Goal: Task Accomplishment & Management: Complete application form

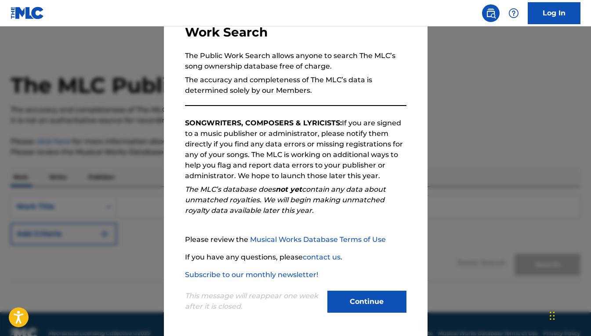
scroll to position [94, 0]
click at [376, 296] on button "Continue" at bounding box center [366, 301] width 79 height 22
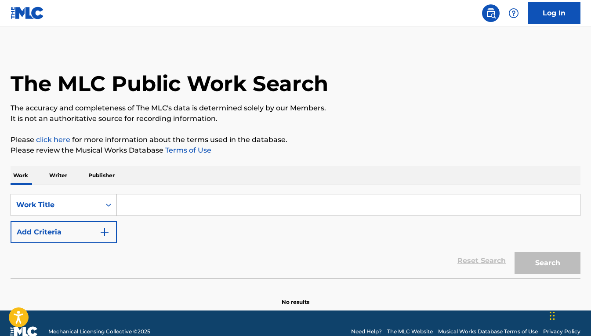
scroll to position [1, 0]
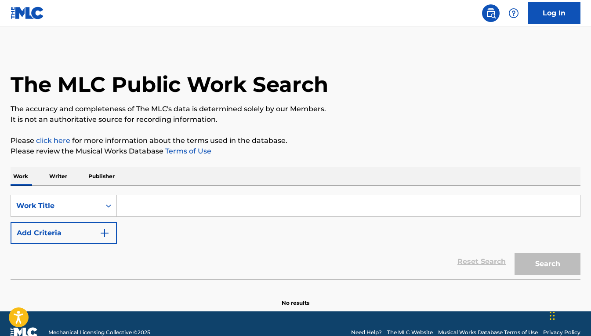
click at [176, 216] on input "Search Form" at bounding box center [348, 205] width 463 height 21
type input "g"
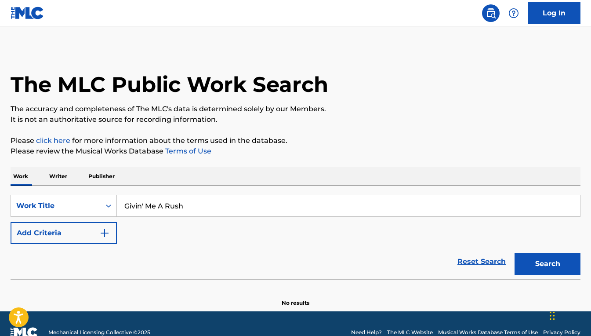
type input "Givin' Me A Rush"
click at [66, 185] on p "Writer" at bounding box center [58, 176] width 23 height 18
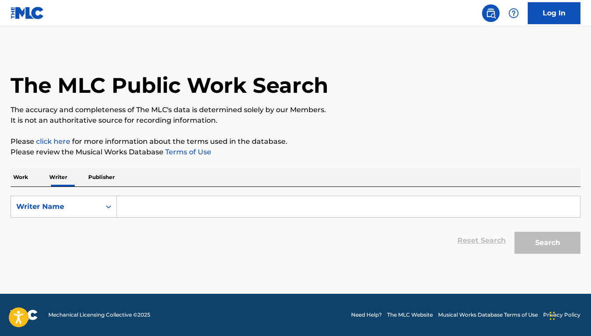
click at [171, 217] on input "Search Form" at bounding box center [348, 206] width 463 height 21
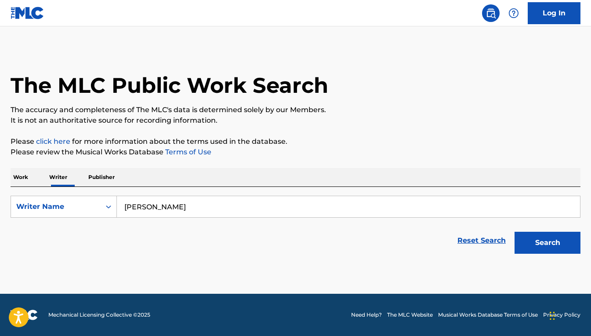
click at [168, 217] on input "[PERSON_NAME]" at bounding box center [348, 206] width 463 height 21
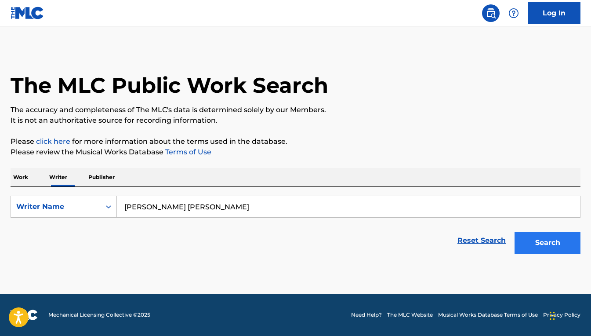
type input "[PERSON_NAME] [PERSON_NAME]"
click at [549, 253] on button "Search" at bounding box center [547, 242] width 66 height 22
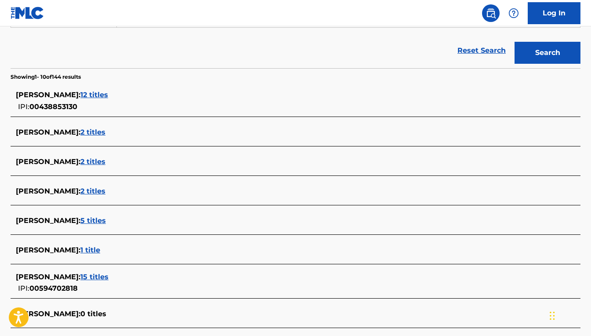
scroll to position [191, 0]
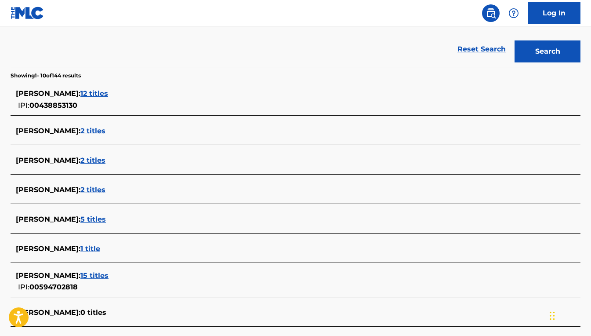
click at [90, 98] on span "12 titles" at bounding box center [94, 93] width 28 height 8
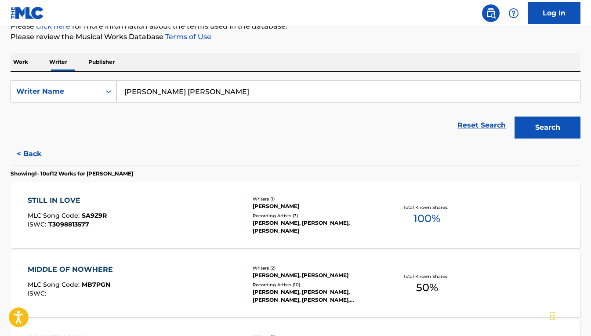
scroll to position [114, 0]
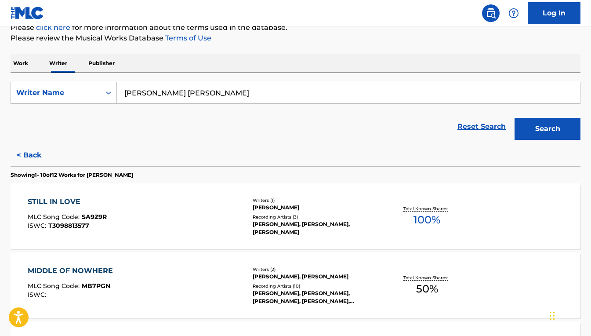
click at [174, 236] on div "STILL IN LOVE MLC Song Code : SA9Z9R ISWC : T3098813577" at bounding box center [136, 216] width 217 height 40
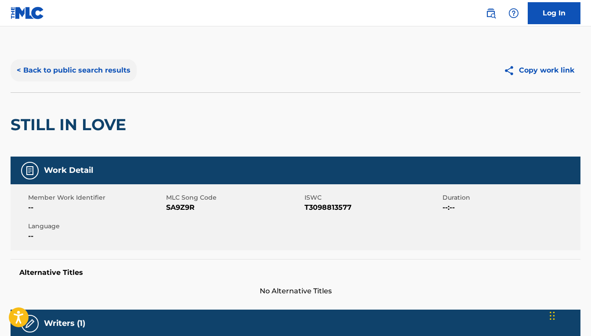
click at [98, 81] on button "< Back to public search results" at bounding box center [74, 70] width 126 height 22
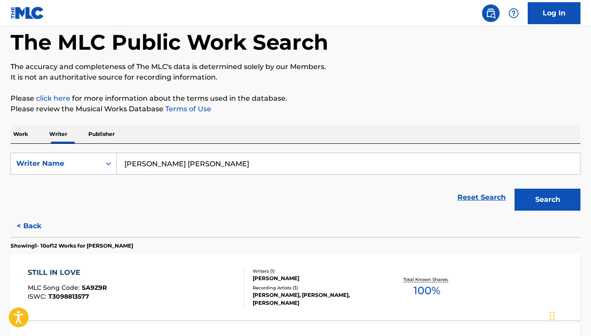
click at [275, 174] on input "[PERSON_NAME] [PERSON_NAME]" at bounding box center [348, 163] width 463 height 21
click at [539, 210] on button "Search" at bounding box center [547, 199] width 66 height 22
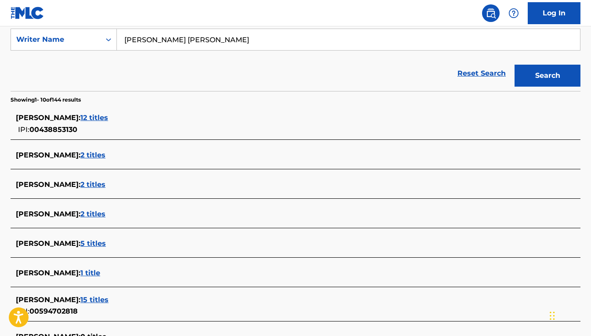
scroll to position [169, 0]
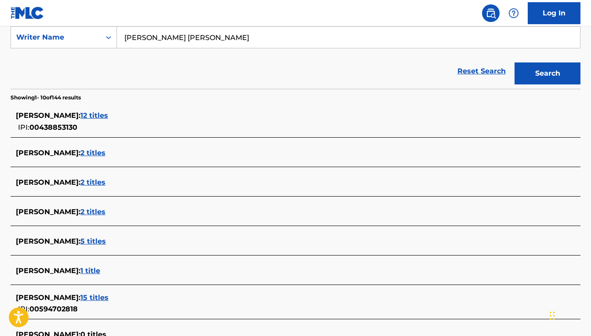
click at [92, 119] on span "12 titles" at bounding box center [94, 115] width 28 height 8
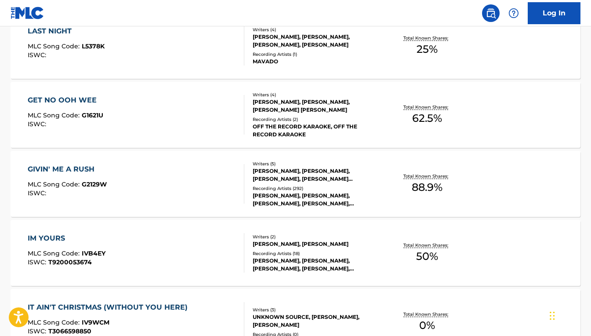
scroll to position [629, 0]
click at [222, 203] on div "GIVIN' ME A RUSH MLC Song Code : G2129W ISWC :" at bounding box center [136, 183] width 217 height 40
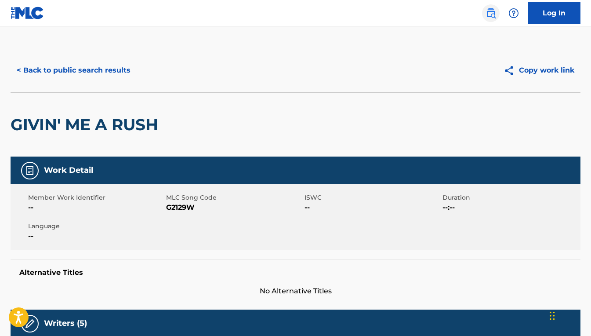
click at [485, 18] on img at bounding box center [490, 13] width 11 height 11
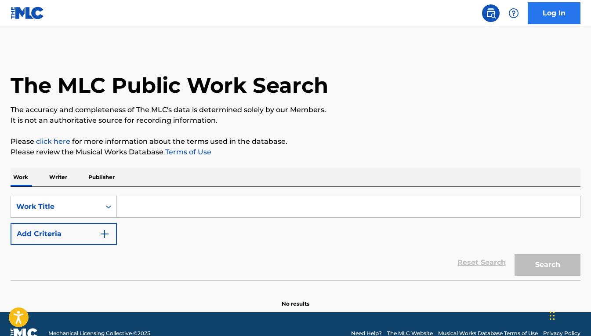
click at [545, 24] on link "Log In" at bounding box center [554, 13] width 53 height 22
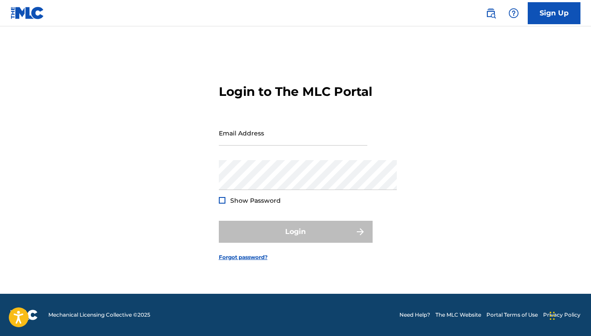
scroll to position [31, 0]
click at [557, 19] on link "Sign Up" at bounding box center [554, 13] width 53 height 22
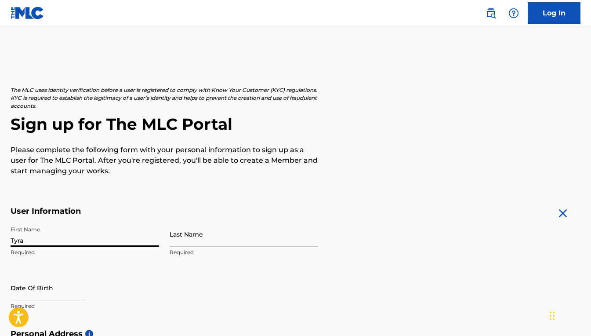
type input "Tyra"
type input "[PERSON_NAME]"
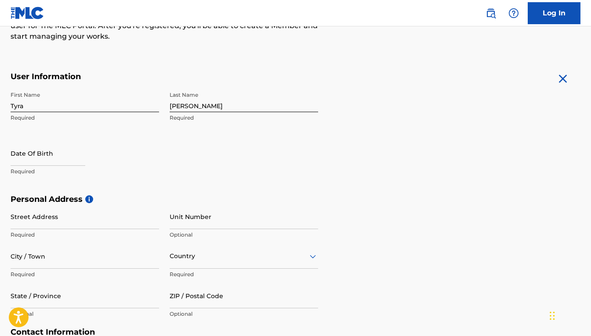
scroll to position [136, 0]
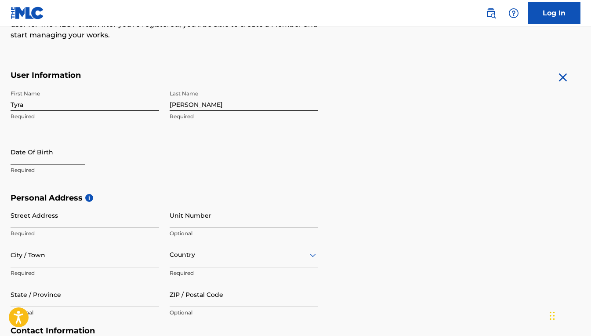
select select "8"
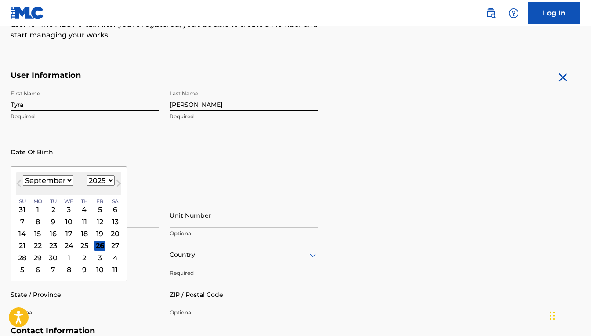
select select "1985"
select select "5"
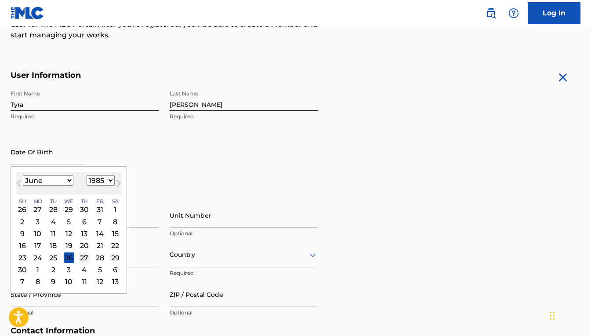
click at [85, 263] on div "27" at bounding box center [84, 257] width 11 height 11
type input "[DATE]"
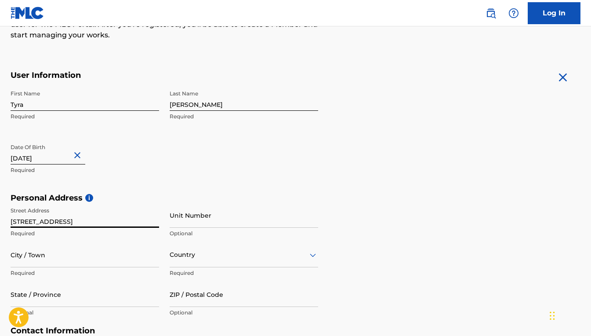
type input "[STREET_ADDRESS]"
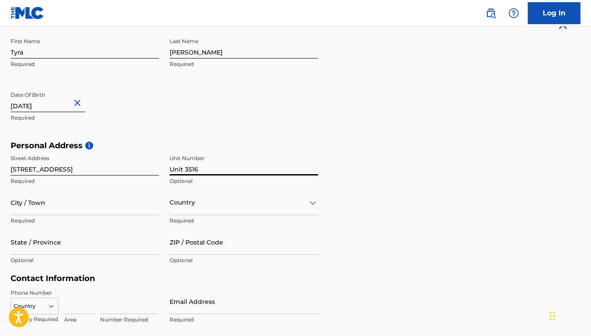
scroll to position [184, 0]
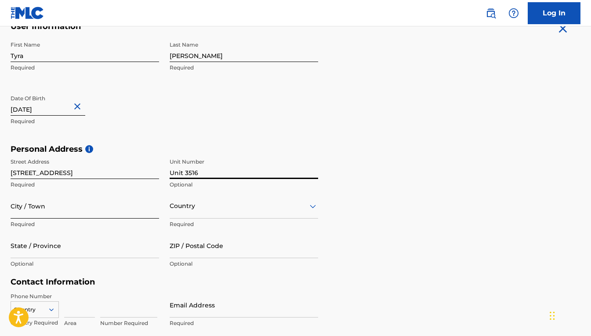
type input "Unit 3516"
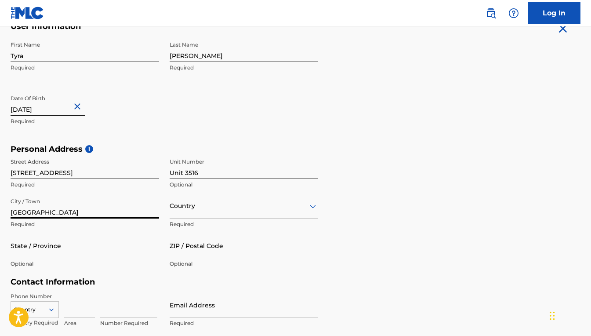
type input "[GEOGRAPHIC_DATA]"
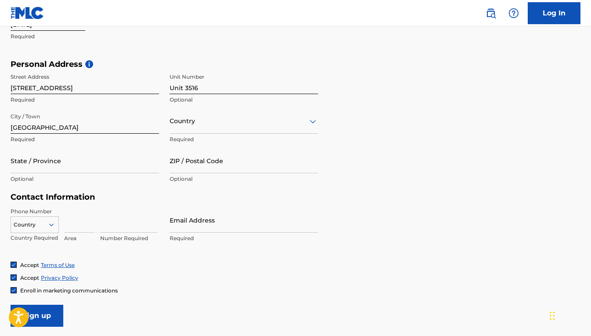
scroll to position [274, 0]
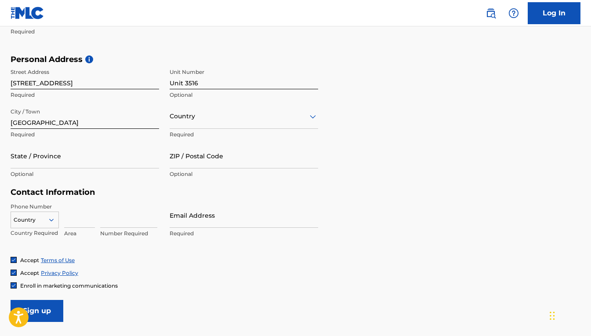
click at [263, 122] on div at bounding box center [244, 116] width 148 height 11
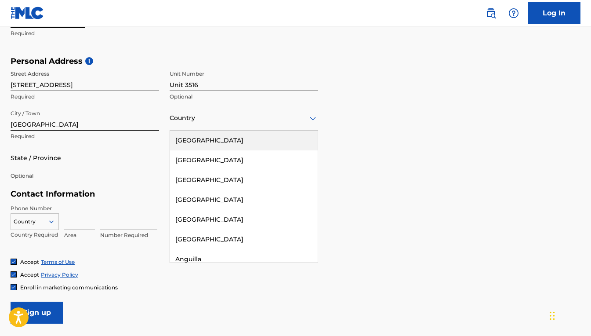
scroll to position [267, 0]
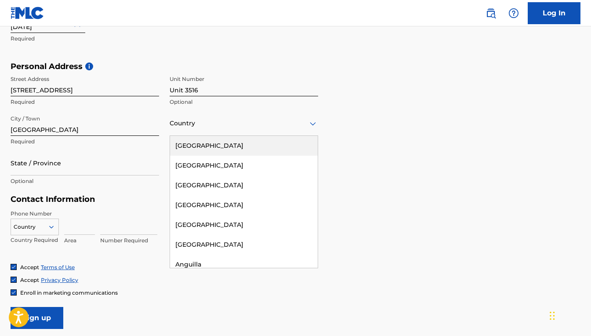
click at [246, 156] on div "[GEOGRAPHIC_DATA]" at bounding box center [244, 146] width 148 height 20
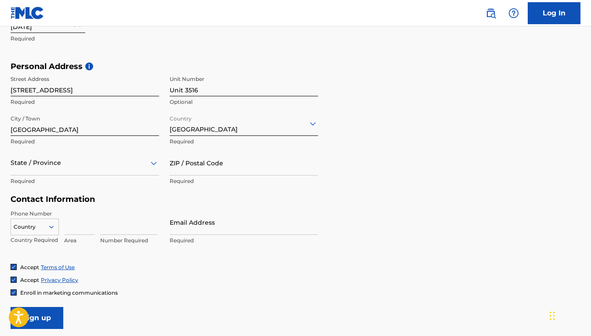
click at [82, 175] on div "State / Province" at bounding box center [85, 162] width 148 height 25
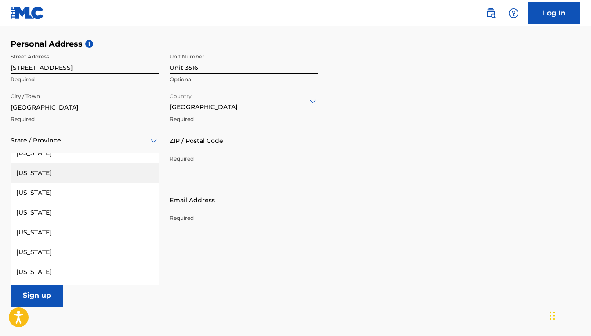
scroll to position [229, 0]
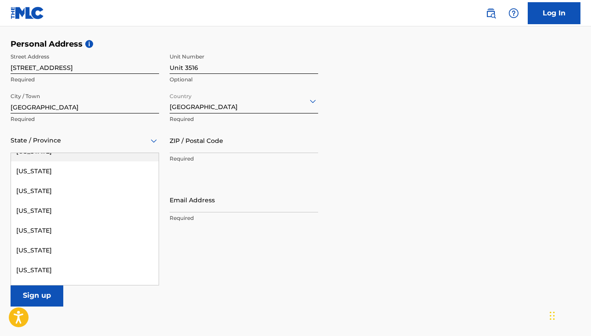
click at [40, 161] on div "[US_STATE]" at bounding box center [85, 151] width 148 height 20
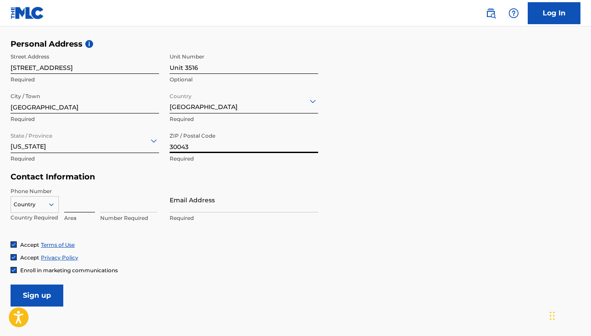
type input "30043"
click at [93, 212] on input at bounding box center [79, 199] width 31 height 25
type input "804"
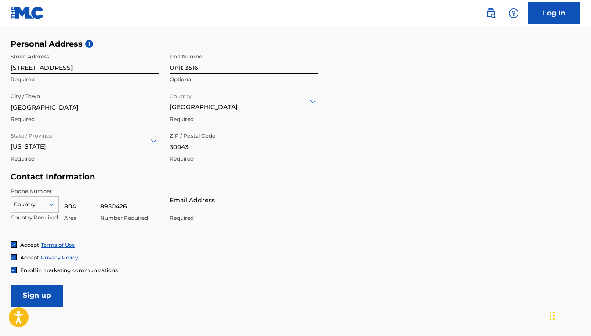
type input "8950426"
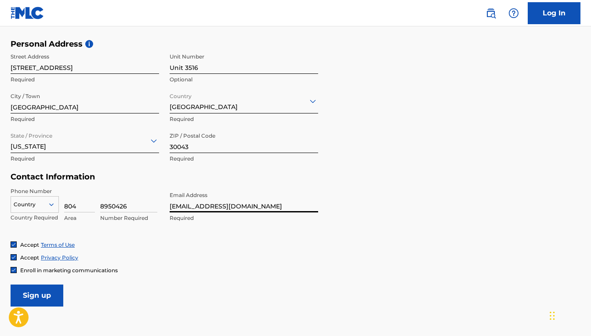
type input "[EMAIL_ADDRESS][DOMAIN_NAME]"
click at [441, 271] on form "User Information First Name [PERSON_NAME] Required Last Name [PERSON_NAME] Requ…" at bounding box center [296, 112] width 570 height 390
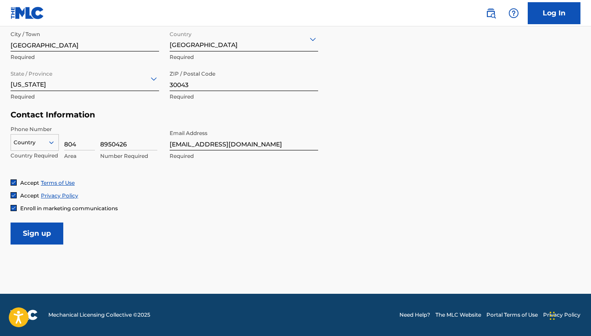
scroll to position [438, 0]
click at [15, 205] on img at bounding box center [13, 207] width 5 height 5
click at [42, 224] on input "Sign up" at bounding box center [37, 233] width 53 height 22
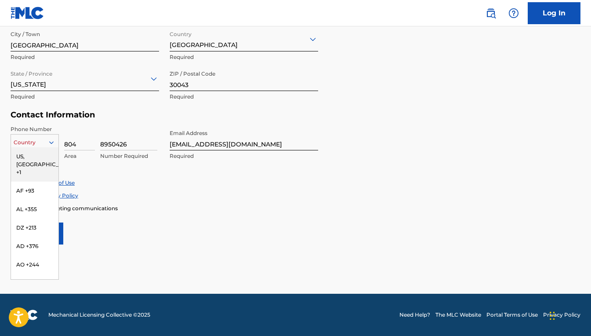
click at [50, 137] on div at bounding box center [34, 142] width 47 height 10
click at [36, 147] on div "US, [GEOGRAPHIC_DATA] +1" at bounding box center [34, 164] width 47 height 34
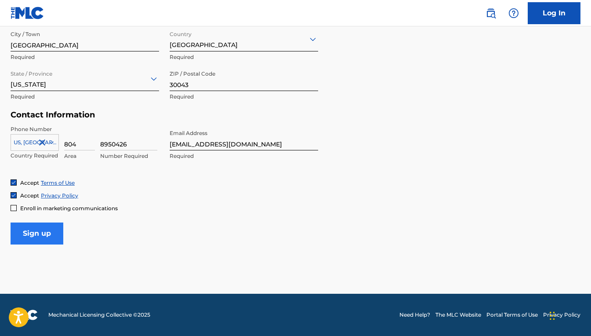
click at [46, 228] on input "Sign up" at bounding box center [37, 233] width 53 height 22
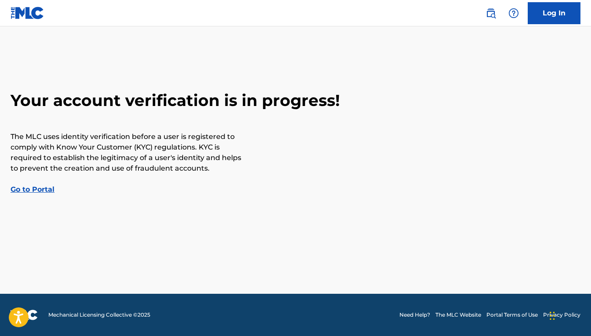
click at [42, 193] on link "Go to Portal" at bounding box center [33, 189] width 44 height 8
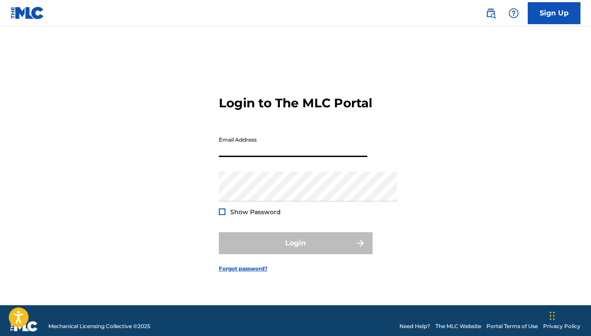
type input "[EMAIL_ADDRESS][DOMAIN_NAME]"
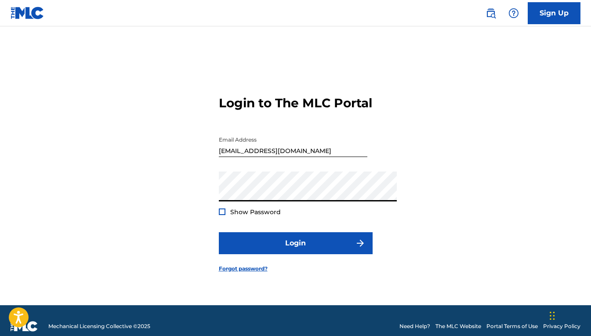
click at [219, 215] on div at bounding box center [222, 211] width 7 height 7
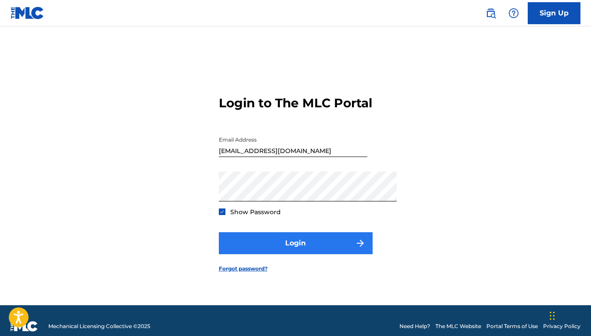
click at [324, 254] on button "Login" at bounding box center [296, 243] width 154 height 22
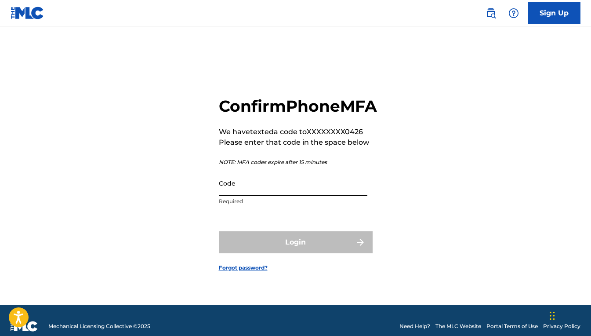
click at [257, 195] on input "Code" at bounding box center [293, 182] width 148 height 25
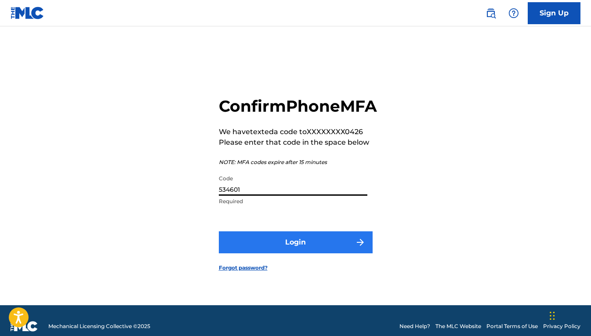
type input "534601"
click at [289, 253] on button "Login" at bounding box center [296, 242] width 154 height 22
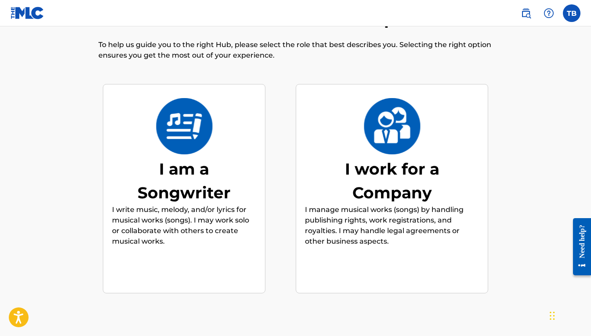
click at [185, 204] on div "I am a Songwriter" at bounding box center [184, 180] width 132 height 47
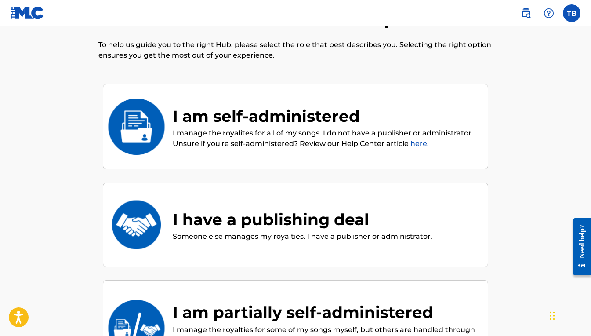
click at [165, 155] on img at bounding box center [137, 126] width 58 height 56
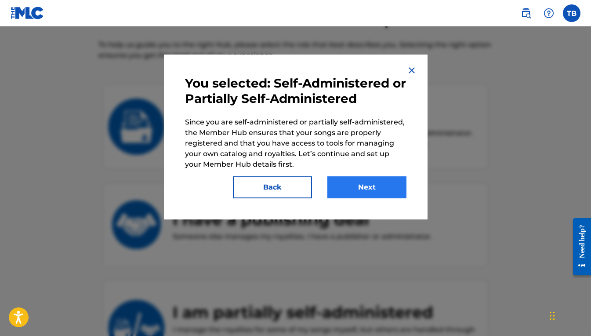
click at [394, 197] on button "Next" at bounding box center [366, 187] width 79 height 22
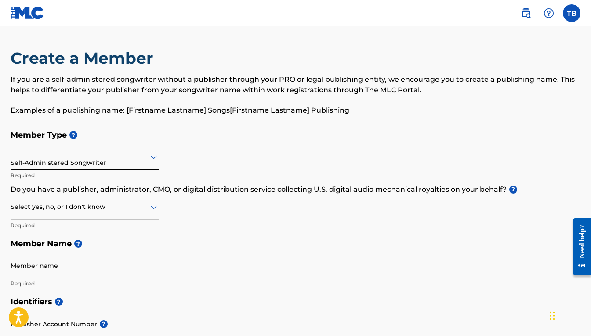
click at [159, 212] on icon at bounding box center [153, 207] width 11 height 11
click at [78, 259] on div "No" at bounding box center [85, 249] width 148 height 20
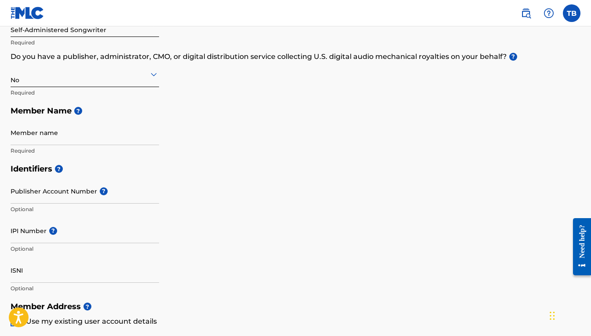
scroll to position [134, 0]
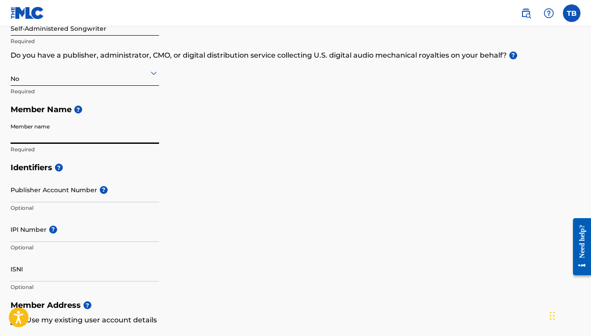
type input "t"
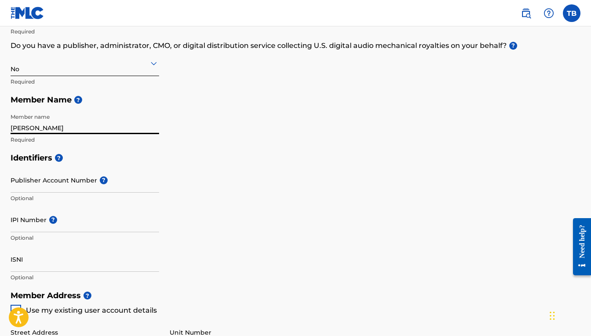
scroll to position [170, 0]
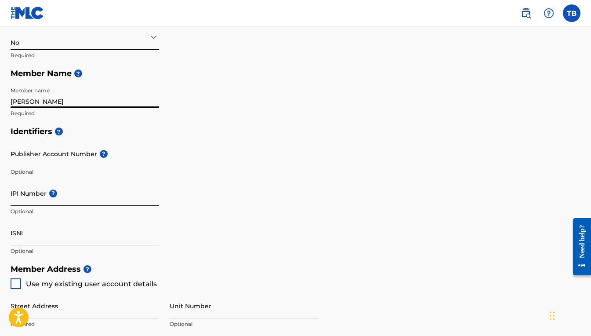
type input "[PERSON_NAME]"
click at [36, 206] on input "IPI Number ?" at bounding box center [85, 193] width 148 height 25
click at [29, 206] on input "IPI Number ?" at bounding box center [85, 193] width 148 height 25
paste input "438853130"
type input "438853130"
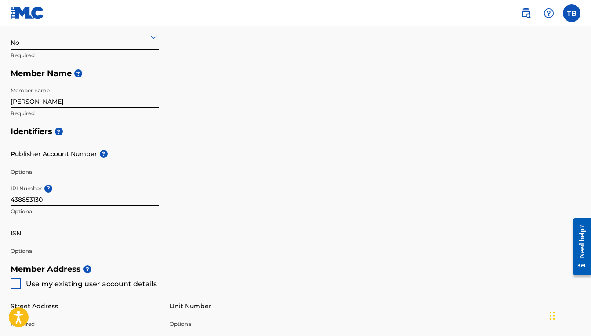
click at [218, 252] on div "Identifiers ? Publisher Account Number ? Optional IPI Number ? 438853130 Option…" at bounding box center [296, 190] width 570 height 137
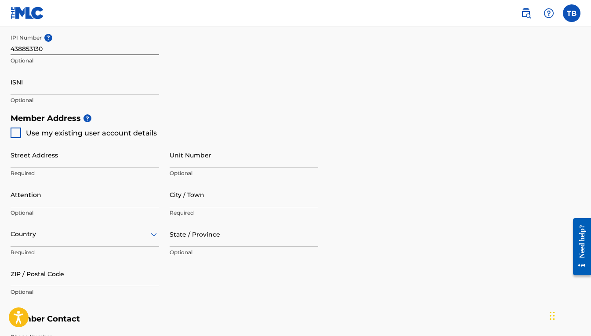
scroll to position [322, 0]
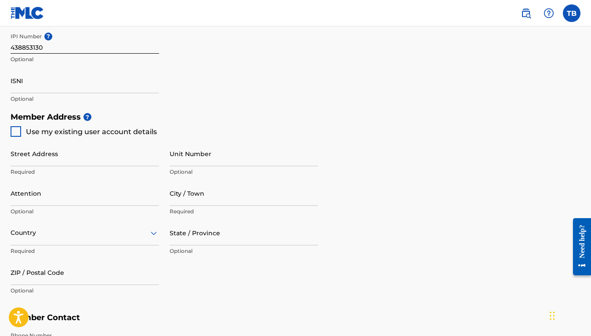
click at [19, 137] on div at bounding box center [16, 131] width 11 height 11
type input "[STREET_ADDRESS]"
type input "[GEOGRAPHIC_DATA]"
type input "30043"
type input "804"
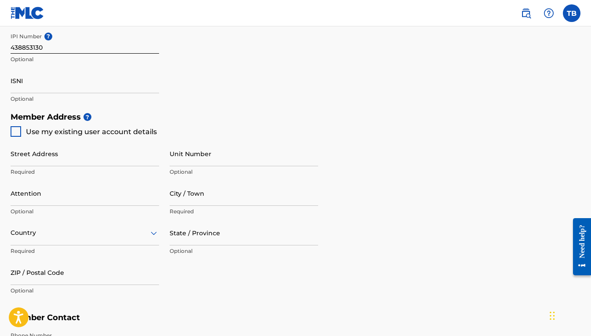
type input "8950426"
type input "[EMAIL_ADDRESS][DOMAIN_NAME]"
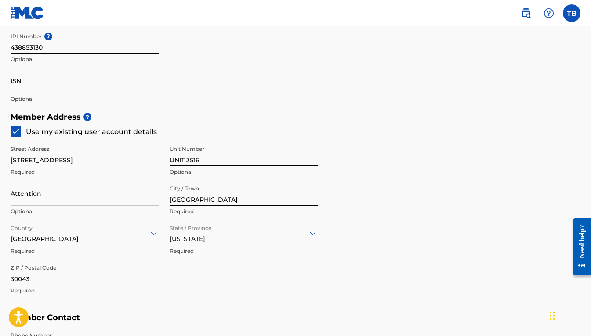
type input "UNIT 3516"
click at [439, 230] on div "Member Address ? Use my existing user account details Street Address [STREET_AD…" at bounding box center [296, 208] width 570 height 201
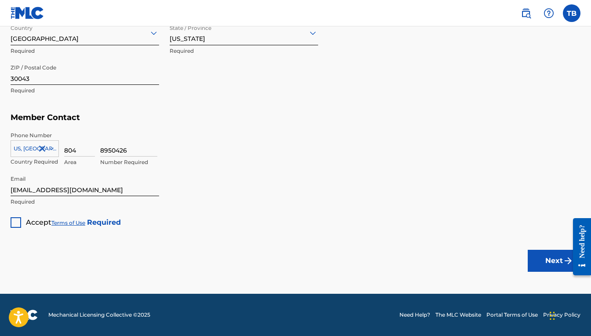
scroll to position [652, 0]
click at [20, 217] on div at bounding box center [16, 222] width 11 height 11
click at [536, 257] on button "Next" at bounding box center [554, 261] width 53 height 22
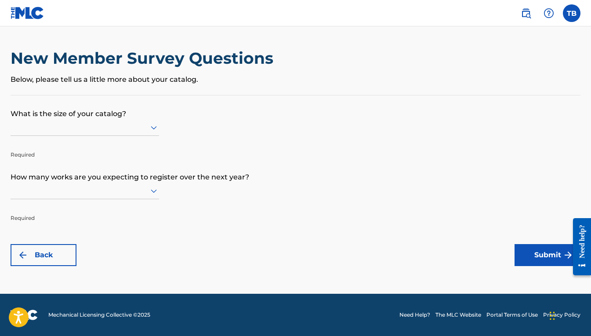
click at [159, 133] on icon at bounding box center [153, 127] width 11 height 11
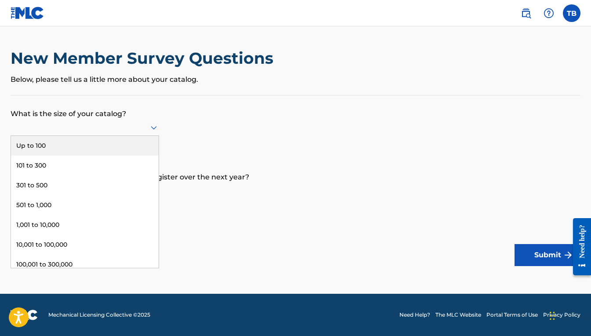
click at [94, 156] on div "Up to 100" at bounding box center [85, 146] width 148 height 20
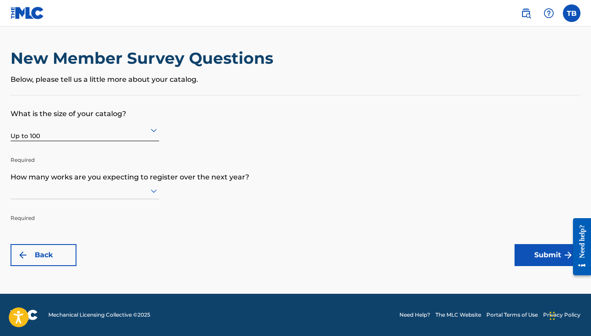
click at [159, 199] on div at bounding box center [85, 190] width 148 height 17
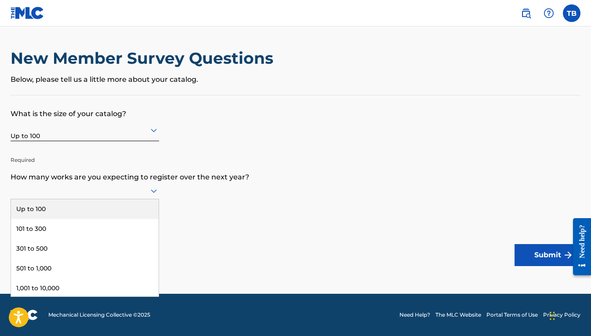
scroll to position [24, 0]
click at [159, 219] on div "Up to 100" at bounding box center [85, 209] width 148 height 20
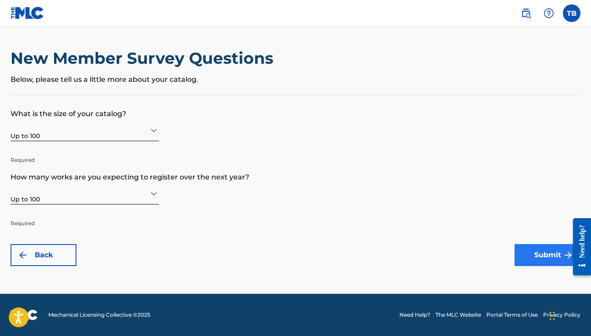
click at [514, 266] on button "Submit" at bounding box center [547, 255] width 66 height 22
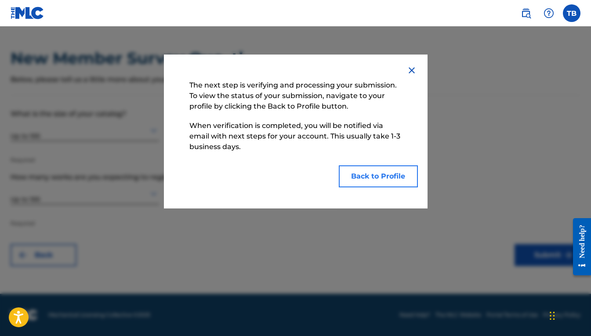
click at [367, 187] on button "Back to Profile" at bounding box center [378, 176] width 79 height 22
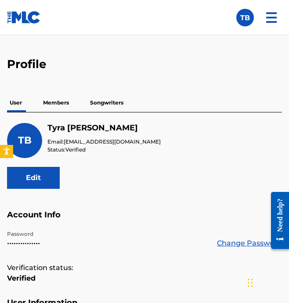
click at [58, 112] on p "Members" at bounding box center [55, 103] width 31 height 18
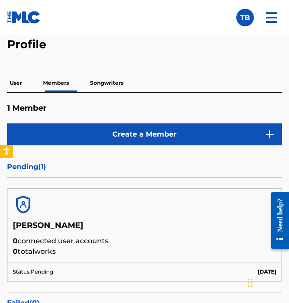
scroll to position [14, 0]
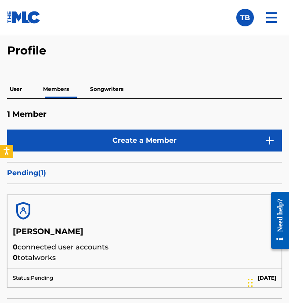
click at [113, 98] on p "Songwriters" at bounding box center [106, 89] width 39 height 18
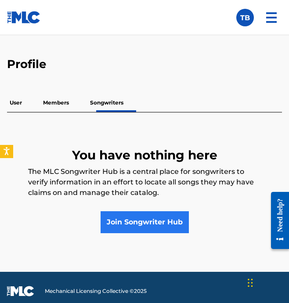
click at [151, 233] on link "Join Songwriter Hub" at bounding box center [145, 222] width 88 height 22
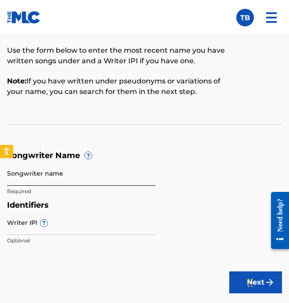
scroll to position [81, 0]
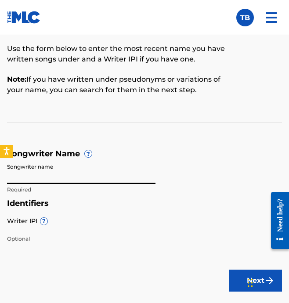
click at [109, 184] on input "Songwriter name" at bounding box center [81, 171] width 148 height 25
type input "[PERSON_NAME]"
click at [26, 233] on input "Writer IPI ?" at bounding box center [81, 220] width 148 height 25
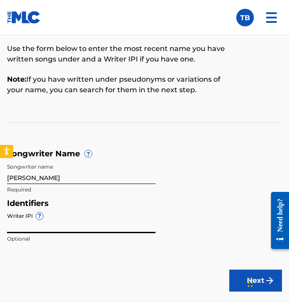
paste input "438853130"
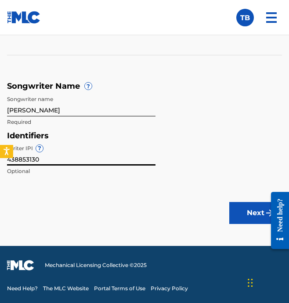
scroll to position [216, 0]
type input "438853130"
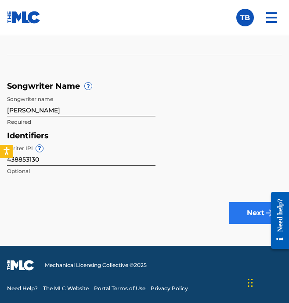
click at [229, 202] on button "Next" at bounding box center [255, 213] width 53 height 22
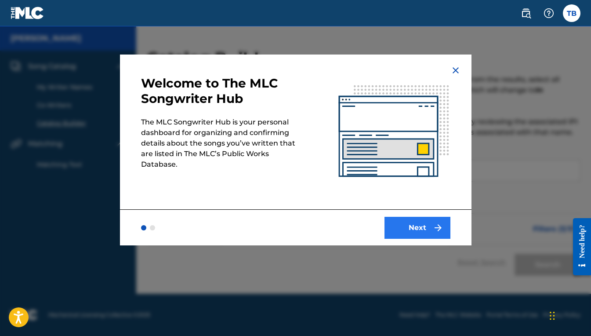
click at [450, 239] on button "Next" at bounding box center [417, 228] width 66 height 22
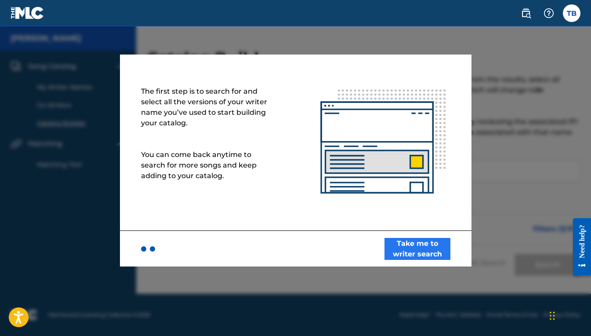
click at [438, 260] on button "Take me to writer search" at bounding box center [417, 249] width 66 height 22
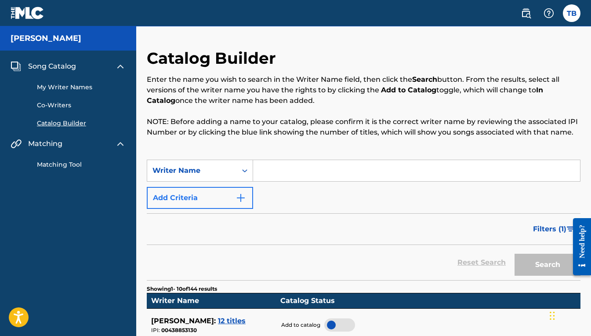
click at [246, 203] on img "Search Form" at bounding box center [240, 197] width 11 height 11
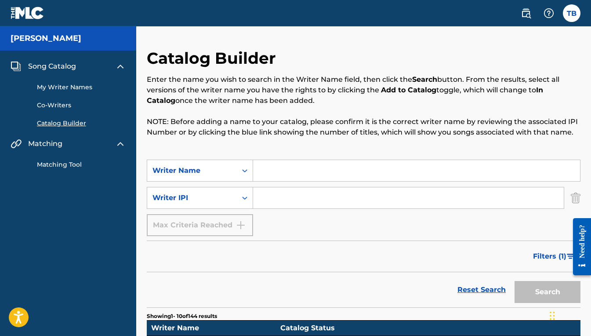
click at [347, 208] on input "Search Form" at bounding box center [408, 197] width 311 height 21
paste input "438853130"
type input "438853130"
click at [340, 181] on input "Search Form" at bounding box center [416, 170] width 327 height 21
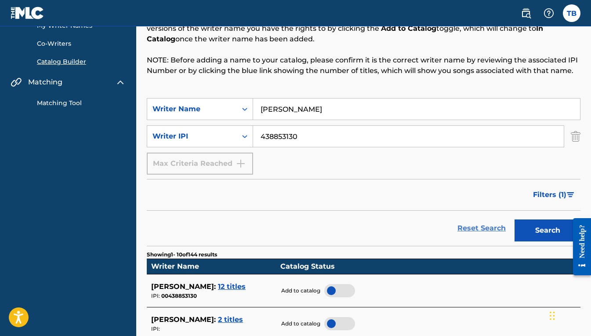
scroll to position [62, 0]
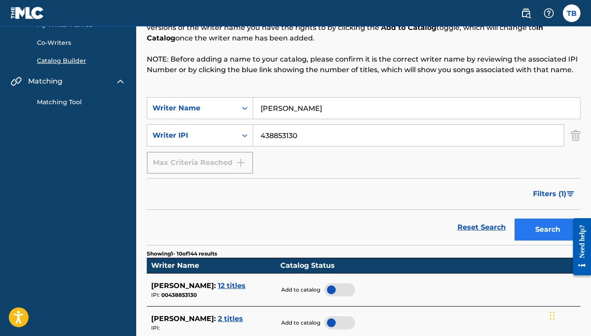
type input "[PERSON_NAME]"
click at [526, 240] on button "Search" at bounding box center [547, 229] width 66 height 22
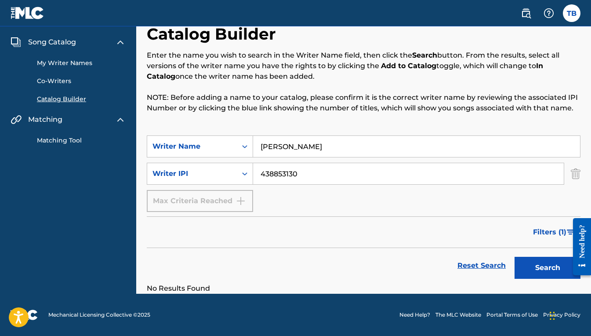
scroll to position [36, 0]
click at [364, 184] on input "438853130" at bounding box center [408, 173] width 311 height 21
click at [302, 184] on div "SearchWithCriteria03e5bad3-c856-4dde-9750-2da85e998b18 Writer IPI 438853130" at bounding box center [364, 174] width 434 height 22
click at [522, 279] on button "Search" at bounding box center [547, 268] width 66 height 22
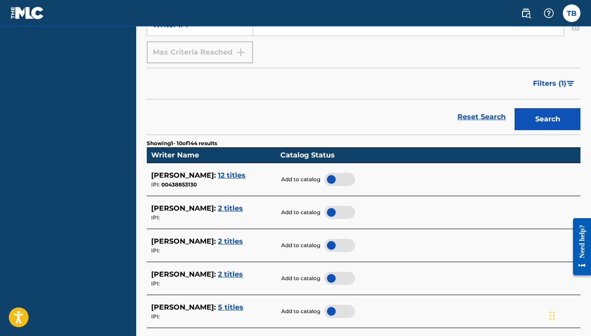
scroll to position [173, 0]
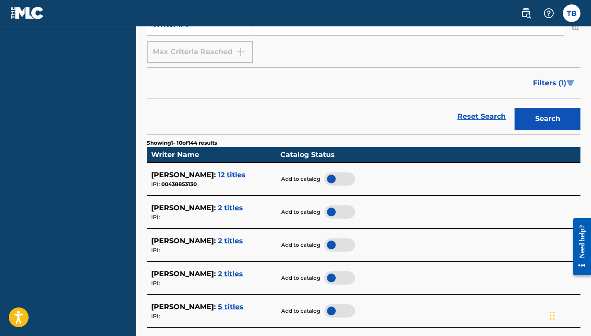
click at [355, 185] on div at bounding box center [339, 178] width 31 height 13
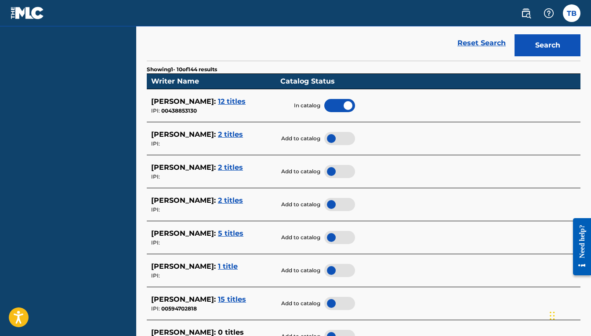
scroll to position [248, 0]
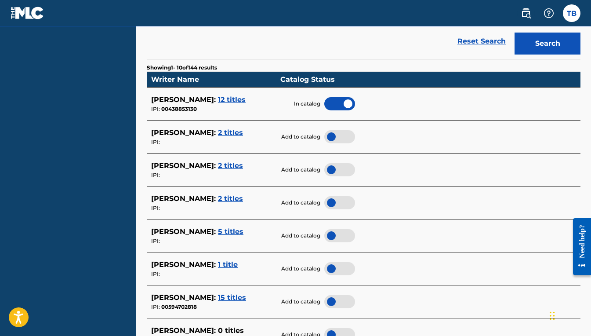
click at [243, 203] on span "2 titles" at bounding box center [230, 198] width 25 height 8
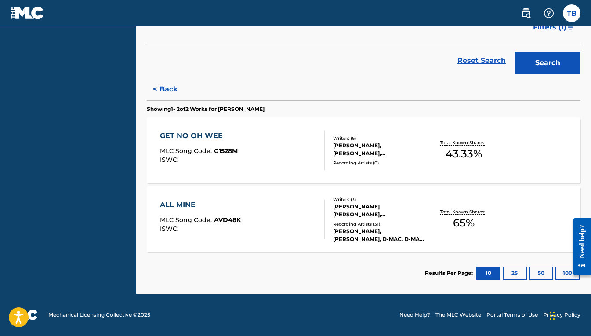
scroll to position [247, 0]
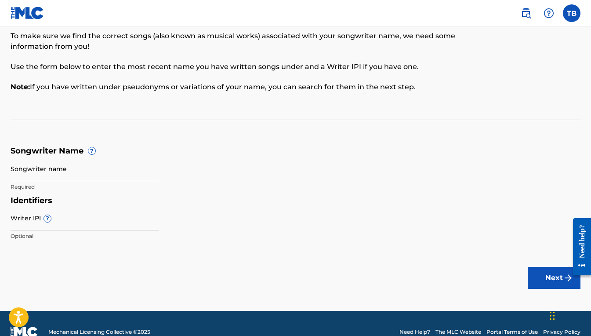
scroll to position [41, 0]
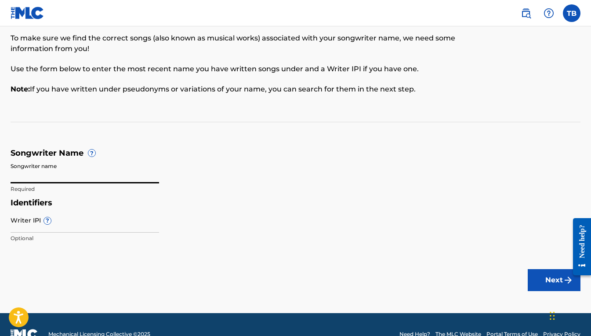
click at [121, 183] on input "Songwriter name" at bounding box center [85, 170] width 148 height 25
type input "[PERSON_NAME]"
click at [528, 291] on button "Next" at bounding box center [554, 280] width 53 height 22
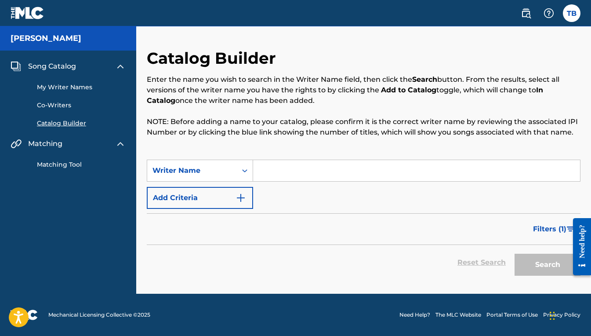
click at [354, 181] on input "Search Form" at bounding box center [416, 170] width 327 height 21
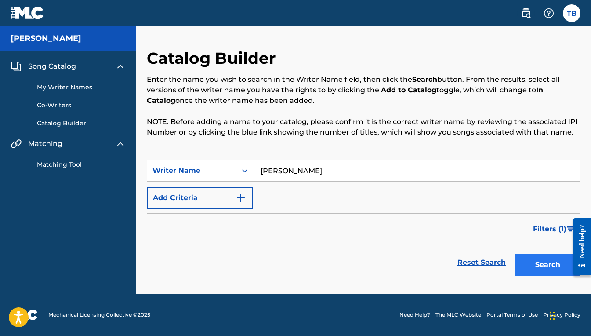
type input "[PERSON_NAME]"
click at [522, 275] on button "Search" at bounding box center [547, 264] width 66 height 22
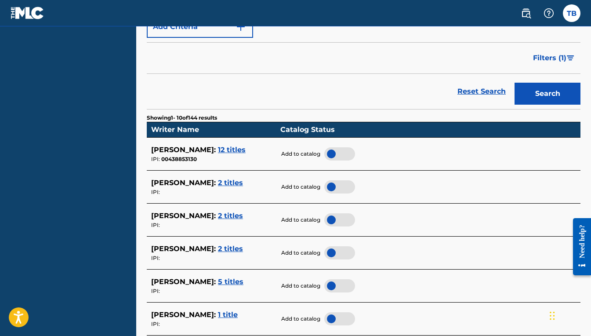
scroll to position [171, 0]
click at [355, 160] on div at bounding box center [339, 153] width 31 height 13
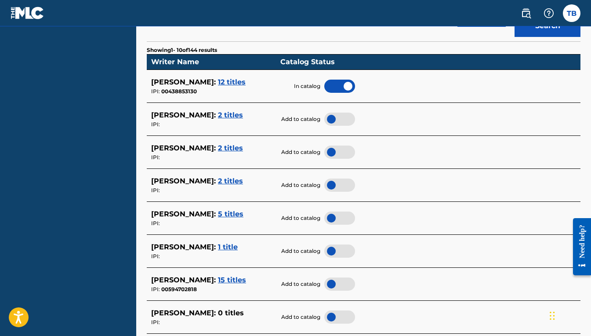
scroll to position [242, 0]
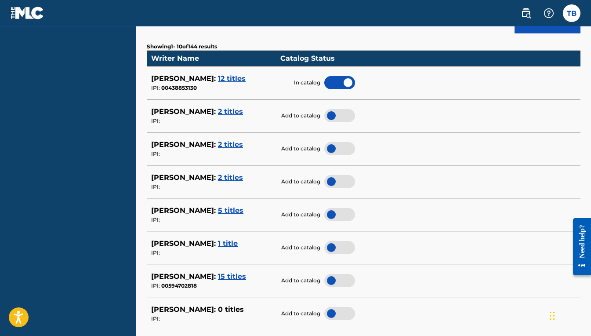
click at [355, 188] on div at bounding box center [339, 181] width 31 height 13
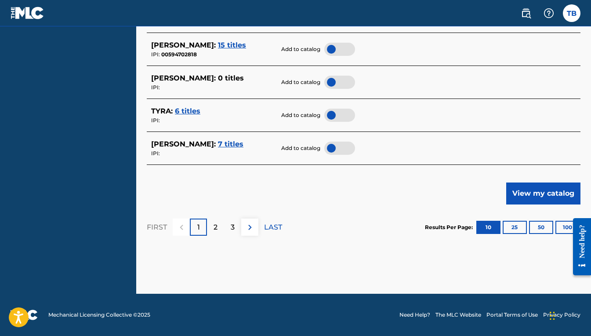
scroll to position [528, 0]
click at [228, 148] on span "7 titles" at bounding box center [230, 144] width 25 height 8
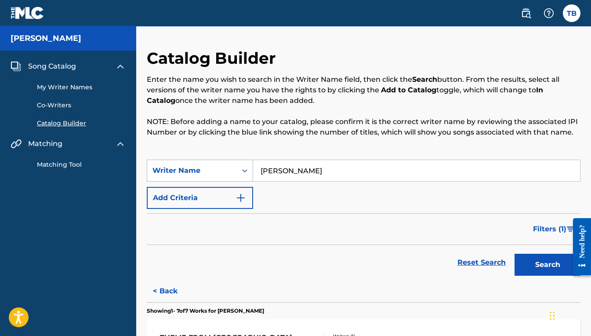
scroll to position [0, 0]
click at [514, 275] on button "Search" at bounding box center [547, 264] width 66 height 22
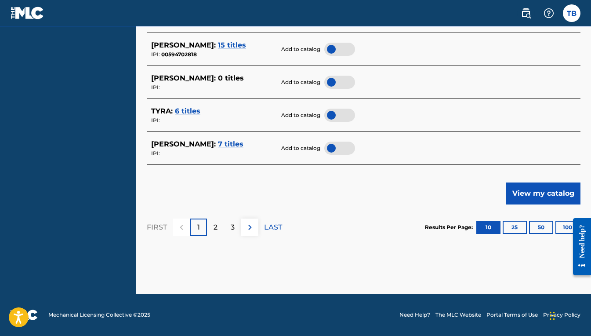
scroll to position [517, 0]
click at [200, 115] on span "6 titles" at bounding box center [187, 111] width 25 height 8
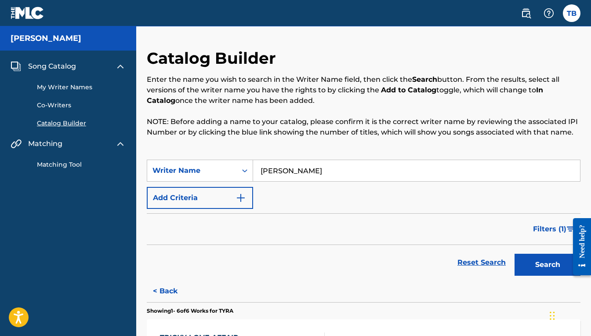
scroll to position [0, 0]
click at [520, 275] on button "Search" at bounding box center [547, 264] width 66 height 22
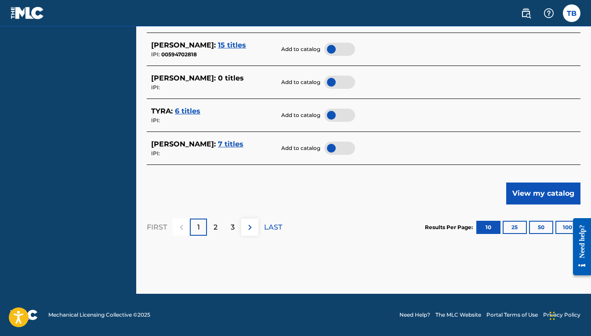
scroll to position [510, 0]
click at [525, 204] on button "View my catalog" at bounding box center [543, 193] width 74 height 22
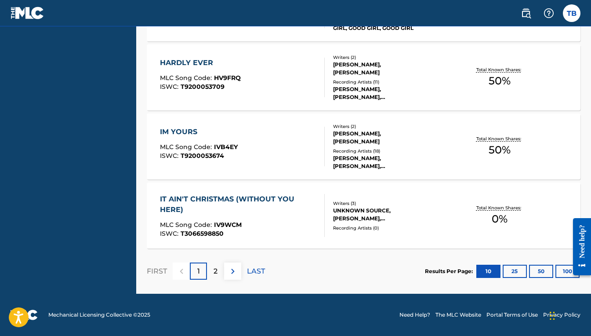
scroll to position [858, 0]
click at [560, 264] on button "100" at bounding box center [567, 270] width 24 height 13
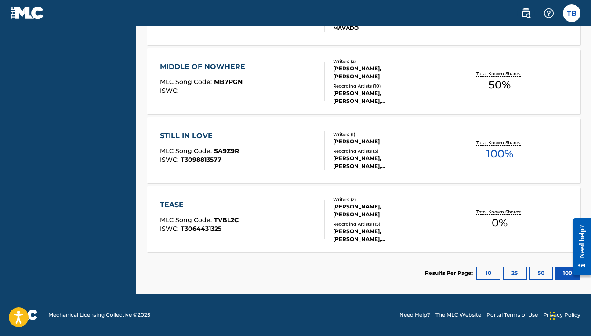
scroll to position [1074, 0]
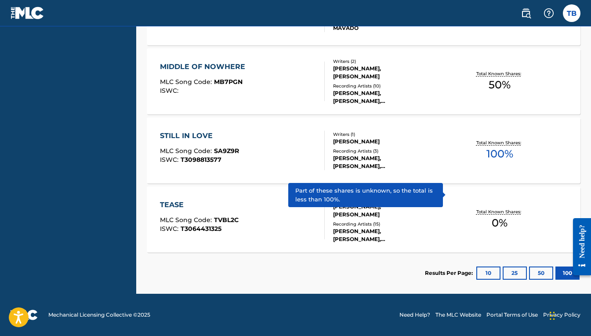
click at [493, 215] on p "Total Known Shares:" at bounding box center [499, 211] width 47 height 7
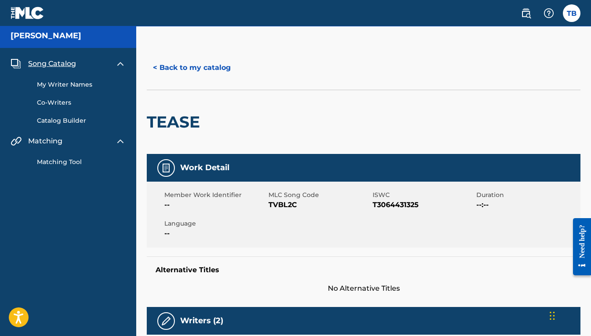
scroll to position [5, 0]
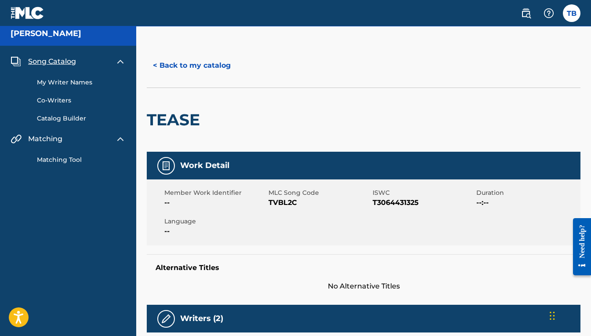
click at [60, 164] on link "Matching Tool" at bounding box center [81, 159] width 89 height 9
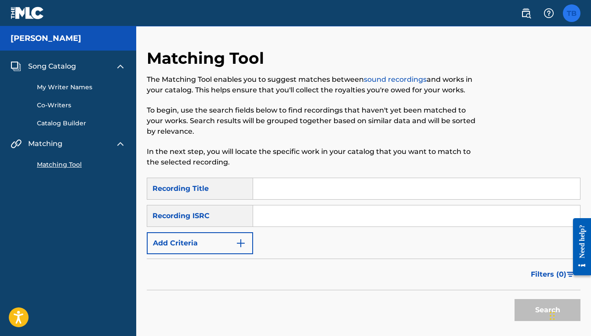
click at [563, 14] on label at bounding box center [572, 13] width 18 height 18
click at [571, 13] on input "TB [PERSON_NAME] [PERSON_NAME][EMAIL_ADDRESS][DOMAIN_NAME] Notification Prefere…" at bounding box center [571, 13] width 0 height 0
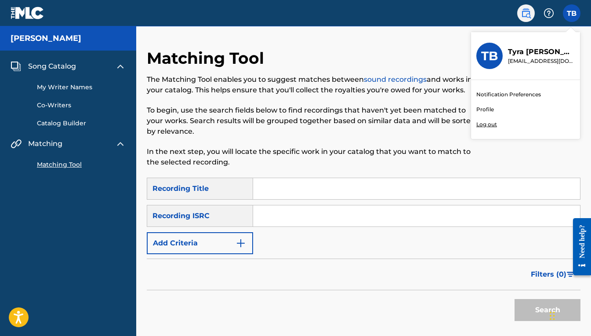
click at [521, 18] on img at bounding box center [526, 13] width 11 height 11
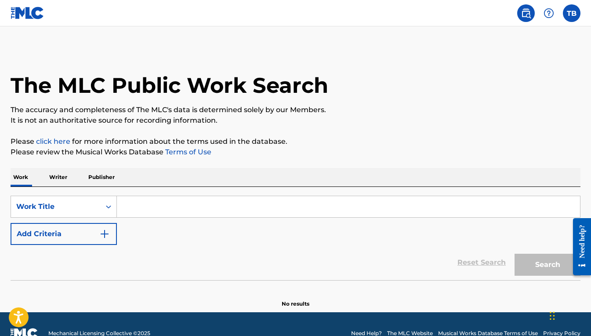
click at [40, 19] on img at bounding box center [28, 13] width 34 height 13
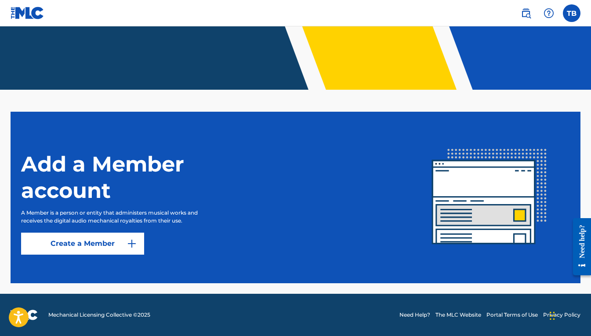
scroll to position [207, 0]
click at [137, 232] on link "Create a Member" at bounding box center [82, 243] width 123 height 22
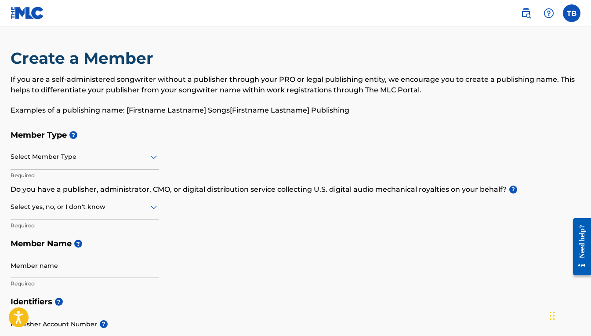
scroll to position [0, 0]
click at [28, 17] on img at bounding box center [28, 13] width 34 height 13
